Goal: Check status: Check status

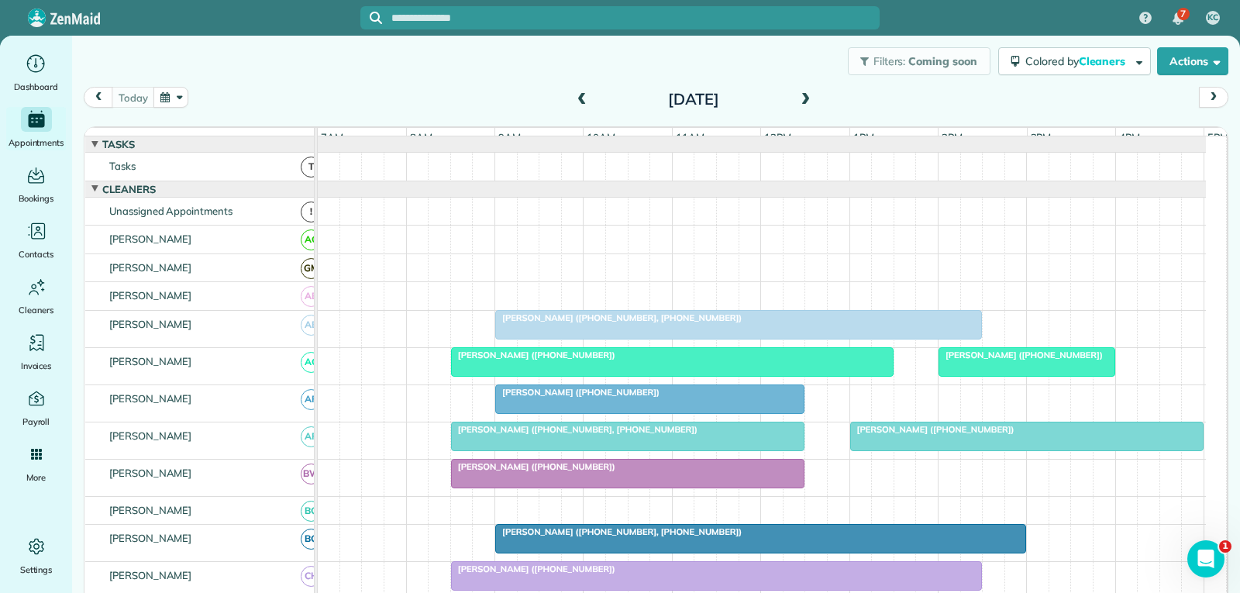
scroll to position [232, 0]
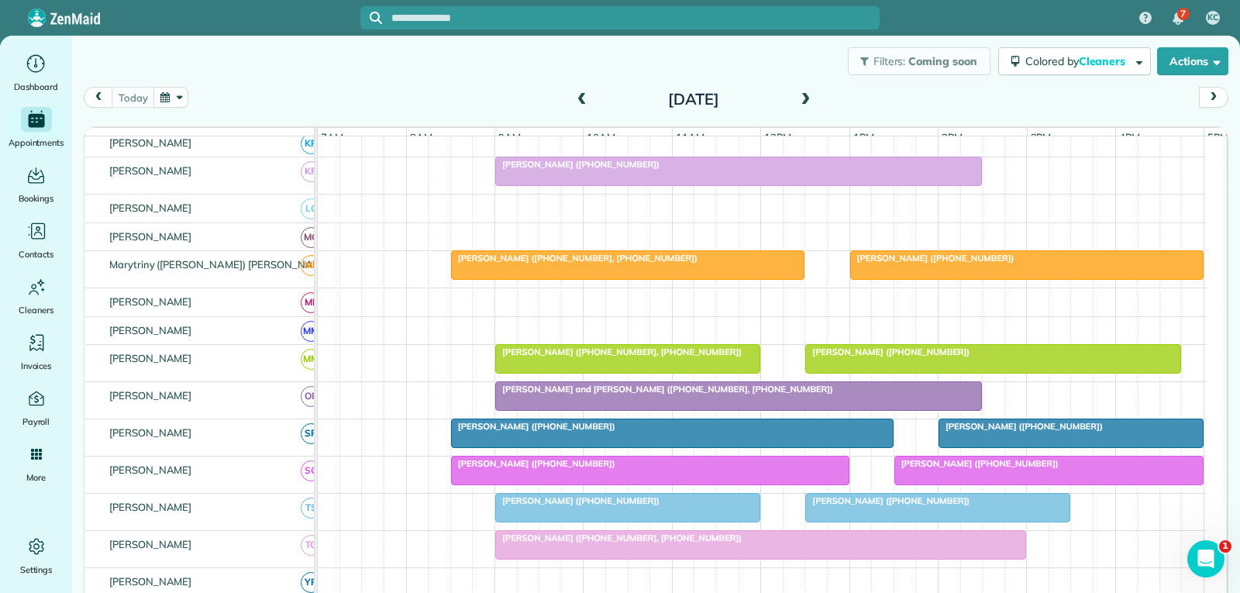
scroll to position [775, 0]
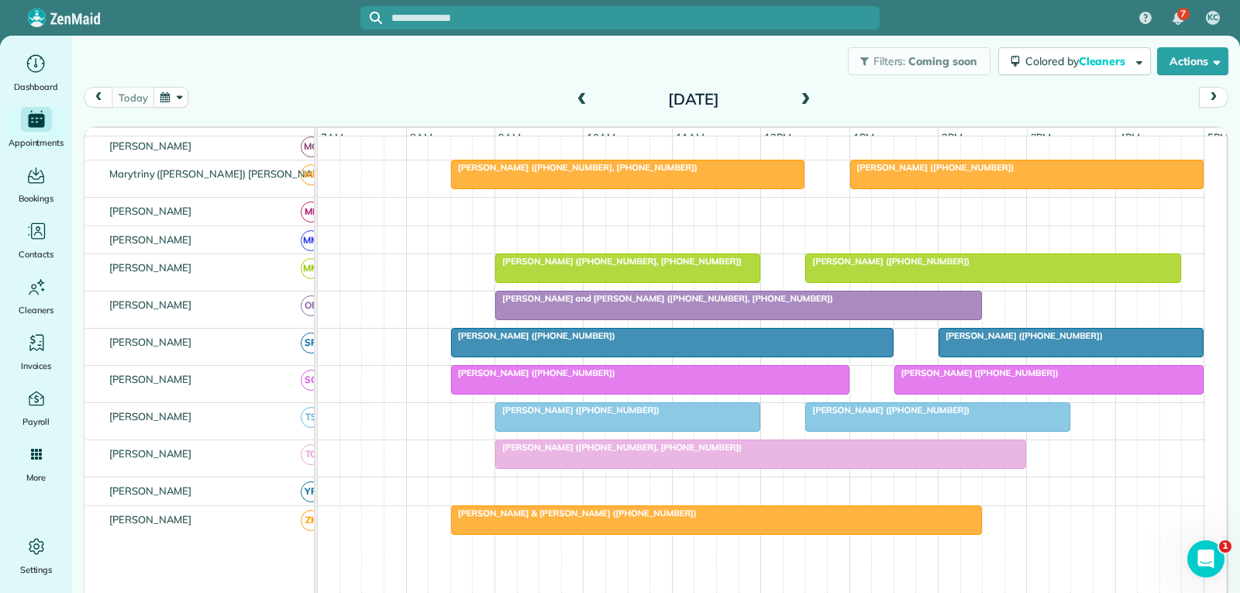
click at [614, 468] on div at bounding box center [760, 454] width 529 height 28
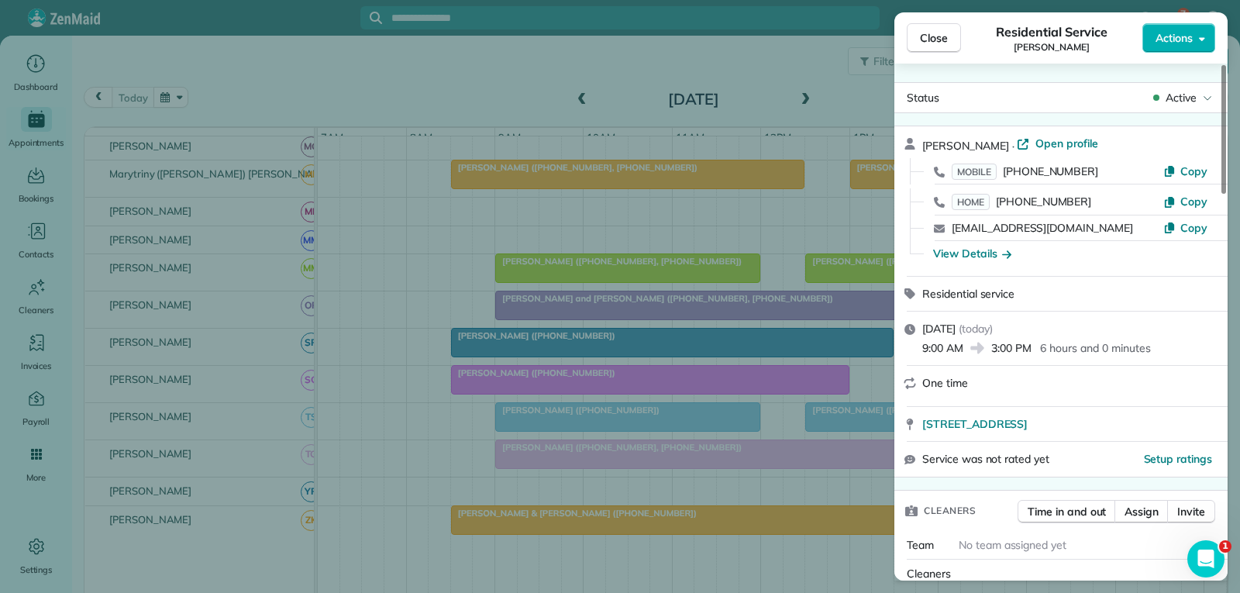
scroll to position [155, 0]
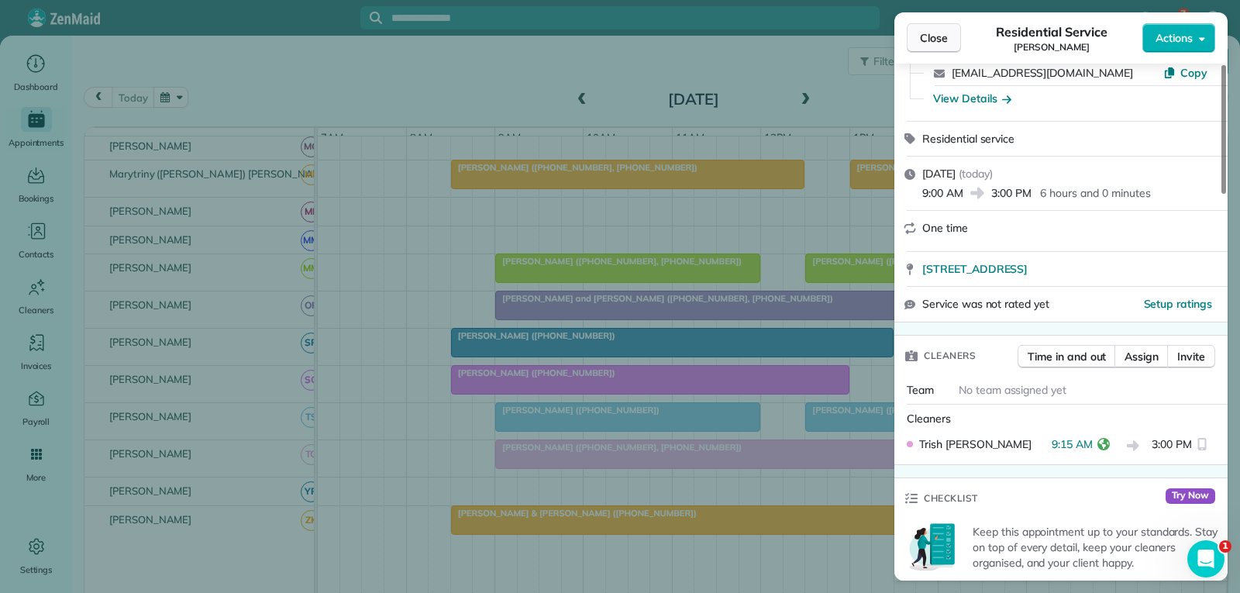
click at [936, 42] on span "Close" at bounding box center [934, 37] width 28 height 15
